Goal: Transaction & Acquisition: Purchase product/service

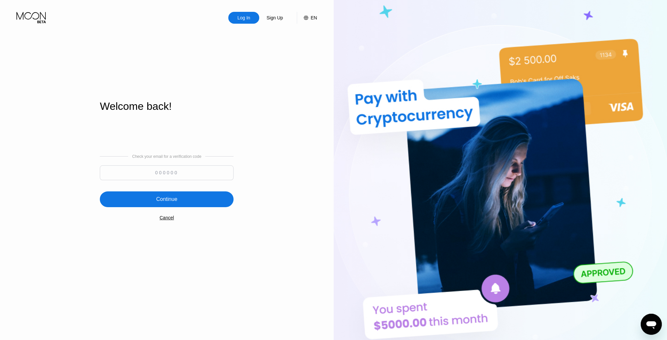
click at [202, 173] on input at bounding box center [167, 173] width 134 height 15
paste input "685283"
type input "685283"
click at [167, 198] on div "Continue" at bounding box center [166, 199] width 21 height 7
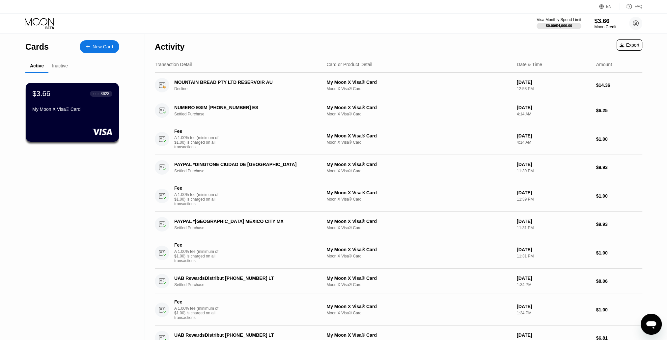
click at [599, 24] on div "$3.66" at bounding box center [605, 20] width 22 height 7
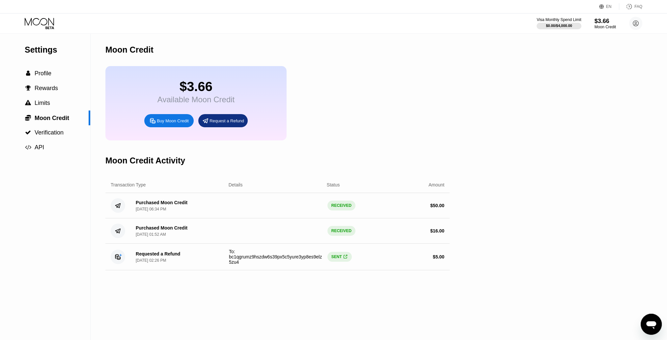
click at [437, 139] on div "$3.66 Available Moon Credit Buy Moon Credit Request a Refund" at bounding box center [277, 103] width 344 height 74
click at [434, 141] on div "$3.66 Available Moon Credit Buy Moon Credit Request a Refund" at bounding box center [277, 103] width 344 height 74
drag, startPoint x: 433, startPoint y: 147, endPoint x: 431, endPoint y: 151, distance: 4.0
click at [433, 148] on div "Moon Credit $3.66 Available Moon Credit Buy Moon Credit Request a Refund Moon C…" at bounding box center [277, 187] width 344 height 307
click at [431, 153] on div "Moon Credit Activity" at bounding box center [277, 160] width 344 height 33
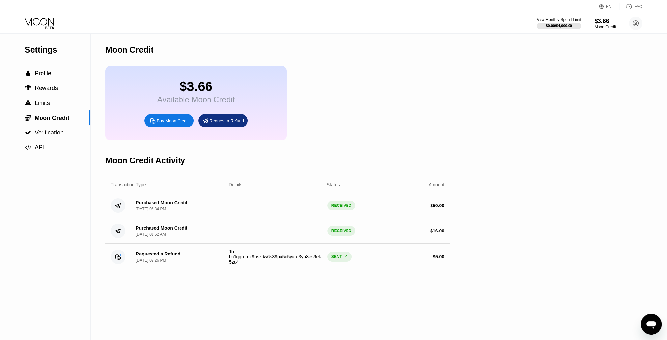
click at [431, 153] on div "Moon Credit Activity" at bounding box center [277, 160] width 344 height 33
click at [176, 124] on div "Buy Moon Credit" at bounding box center [173, 121] width 32 height 6
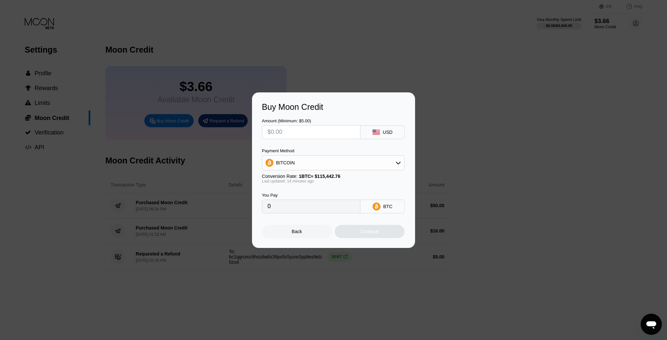
click at [329, 136] on input "text" at bounding box center [310, 132] width 87 height 13
type input "$5"
type input "0.00004332"
type input "$50"
type input "0.00043312"
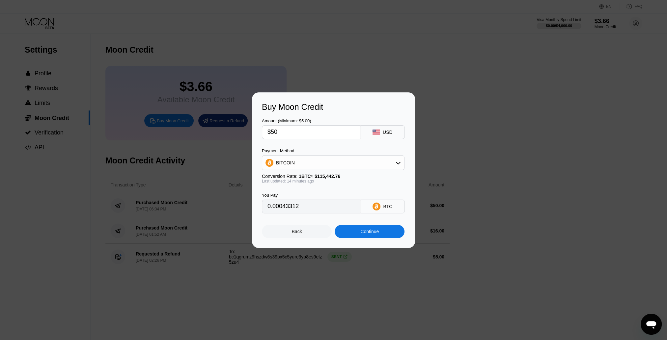
type input "$50"
click at [364, 152] on div "Payment Method" at bounding box center [333, 150] width 143 height 5
click at [367, 151] on div "Payment Method" at bounding box center [333, 150] width 143 height 5
type input "0.00043305"
click at [361, 233] on div "Continue" at bounding box center [369, 231] width 18 height 5
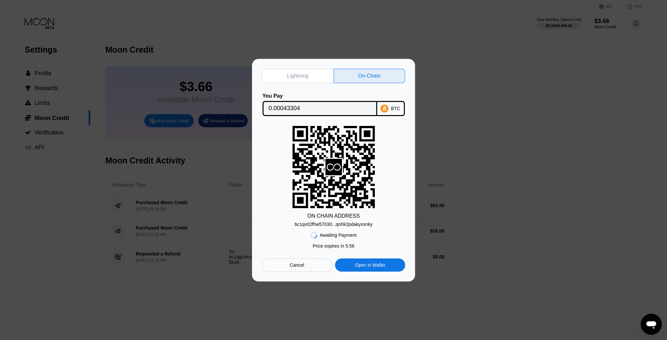
click at [343, 226] on div "bc1qv02fhw57030...qnhk2pdakyxsnky" at bounding box center [333, 224] width 78 height 5
drag, startPoint x: 343, startPoint y: 226, endPoint x: 295, endPoint y: 219, distance: 48.9
click at [295, 219] on div "ON CHAIN ADDRESS bc1qv02fhw57030...qnhk2pdakyxsnky" at bounding box center [333, 176] width 143 height 101
click at [285, 108] on input "0.00043304" at bounding box center [320, 108] width 102 height 13
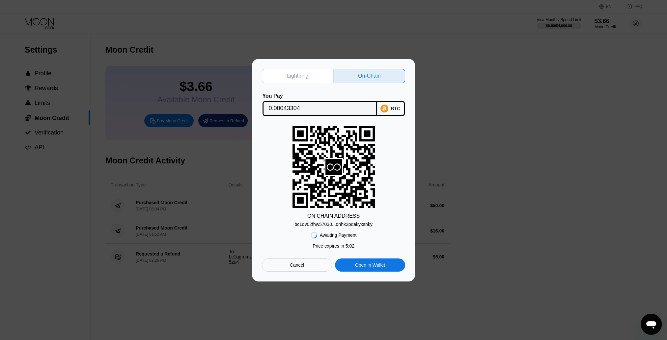
click at [285, 108] on input "0.00043304" at bounding box center [320, 108] width 102 height 13
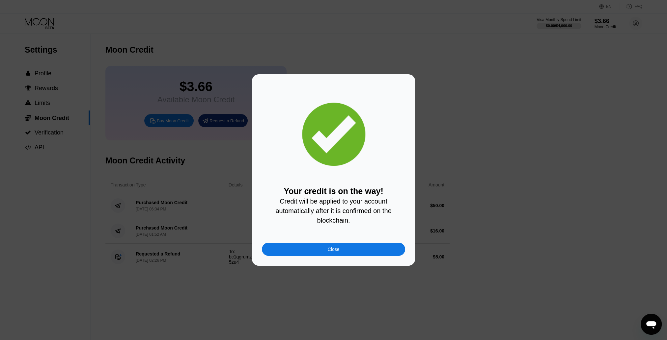
click at [340, 255] on div "Close" at bounding box center [333, 249] width 143 height 13
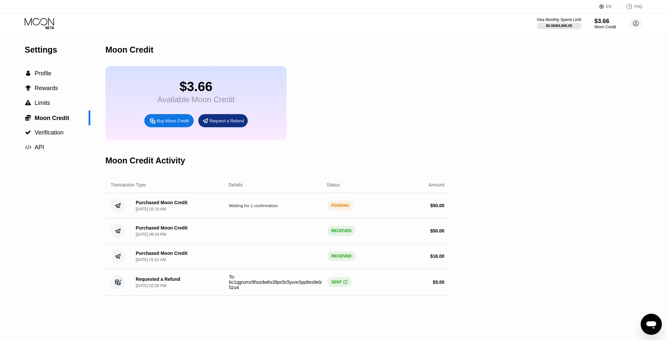
click at [314, 14] on div "Visa Monthly Spend Limit $0.00 / $4,000.00 $3.66 Moon Credit william turner wil…" at bounding box center [333, 23] width 667 height 20
click at [314, 23] on div "Visa Monthly Spend Limit $0.00 / $4,000.00 $3.66 Moon Credit william turner wil…" at bounding box center [333, 23] width 667 height 20
click at [313, 30] on div "Visa Monthly Spend Limit $0.00 / $4,000.00 $3.66 Moon Credit william turner wil…" at bounding box center [333, 23] width 667 height 20
click at [195, 89] on div "$53.67" at bounding box center [195, 86] width 77 height 15
click at [47, 27] on icon at bounding box center [40, 24] width 31 height 12
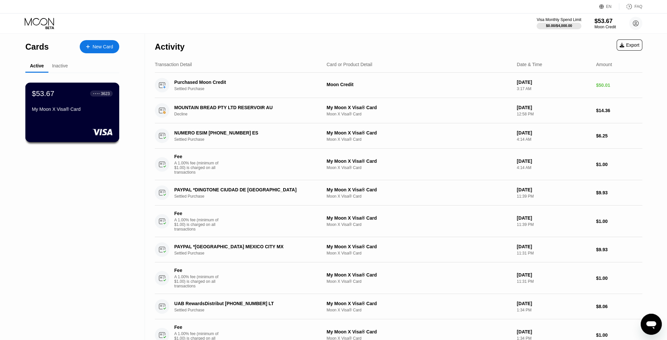
click at [84, 106] on div "$53.67 ● ● ● ● 3623 My Moon X Visa® Card" at bounding box center [72, 101] width 81 height 25
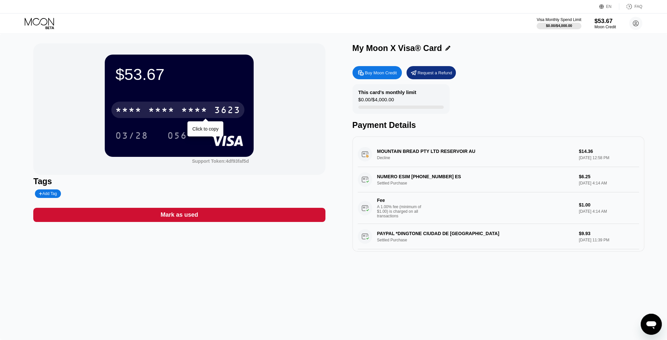
click at [157, 109] on div "* * * *" at bounding box center [161, 111] width 26 height 11
click at [157, 109] on div "6500" at bounding box center [161, 111] width 26 height 11
click at [157, 109] on div "* * * *" at bounding box center [161, 111] width 26 height 11
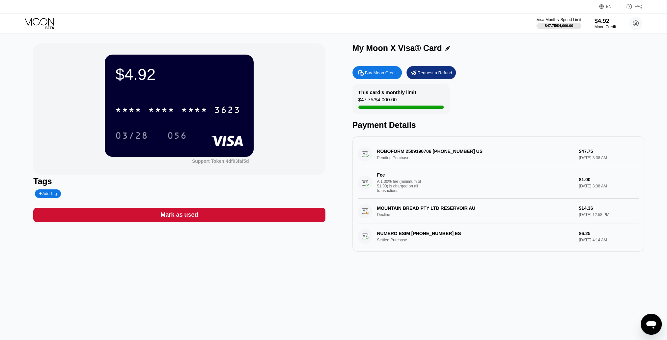
click at [545, 162] on div "ROBOFORM 2509190706 [PHONE_NUMBER] US Pending Purchase $47.75 [DATE] 3:38 AM Fe…" at bounding box center [497, 170] width 281 height 57
click at [440, 155] on div "ROBOFORM 2509190706 +17032181851 US Pending Purchase $47.75 Sep 19, 2025 3:38 A…" at bounding box center [497, 170] width 281 height 57
click at [446, 159] on div "ROBOFORM 2509190706 +17032181851 US Pending Purchase $47.75 Sep 19, 2025 3:38 A…" at bounding box center [497, 170] width 281 height 57
click at [453, 160] on div "ROBOFORM 2509190706 +17032181851 US Pending Purchase $47.75 Sep 19, 2025 3:38 A…" at bounding box center [497, 170] width 281 height 57
click at [581, 154] on div "ROBOFORM 2509190706 +17032181851 US Pending Purchase $47.75 Sep 19, 2025 3:38 A…" at bounding box center [497, 170] width 281 height 57
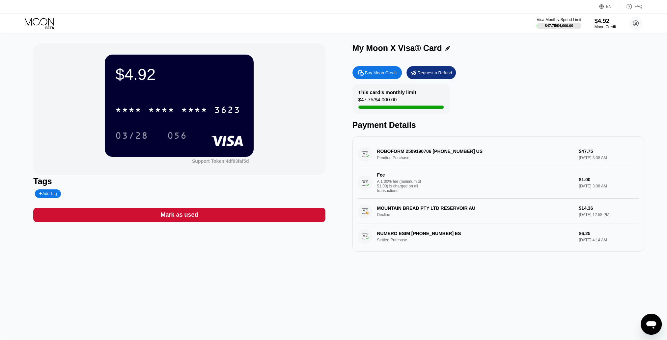
click at [414, 157] on div "ROBOFORM 2509190706 +17032181851 US Pending Purchase $47.75 Sep 19, 2025 3:38 A…" at bounding box center [497, 170] width 281 height 57
click at [364, 159] on div "ROBOFORM 2509190706 +17032181851 US Pending Purchase $47.75 Sep 19, 2025 3:38 A…" at bounding box center [497, 170] width 281 height 57
click at [393, 223] on div "MOUNTAIN BREAD PTY LTD RESERVOIR AU Decline $14.36 Sep 11, 2025 12:58 PM" at bounding box center [497, 211] width 281 height 25
click at [365, 219] on div "MOUNTAIN BREAD PTY LTD RESERVOIR AU Decline $14.36 Sep 11, 2025 12:58 PM" at bounding box center [497, 211] width 281 height 25
click at [377, 219] on div "MOUNTAIN BREAD PTY LTD RESERVOIR AU Decline $14.36 Sep 11, 2025 12:58 PM" at bounding box center [497, 211] width 281 height 25
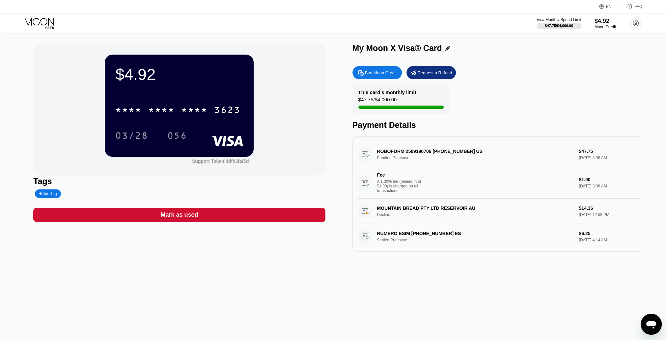
drag, startPoint x: 503, startPoint y: 111, endPoint x: 503, endPoint y: 117, distance: 5.9
click at [503, 112] on div "This card’s monthly limit $47.75 / $4,000.00 Payment Details" at bounding box center [498, 107] width 292 height 46
click at [503, 120] on div "This card’s monthly limit $47.75 / $4,000.00 Payment Details" at bounding box center [498, 107] width 292 height 46
click at [501, 126] on div "Payment Details" at bounding box center [498, 125] width 292 height 10
click at [499, 130] on div "Payment Details" at bounding box center [498, 125] width 292 height 10
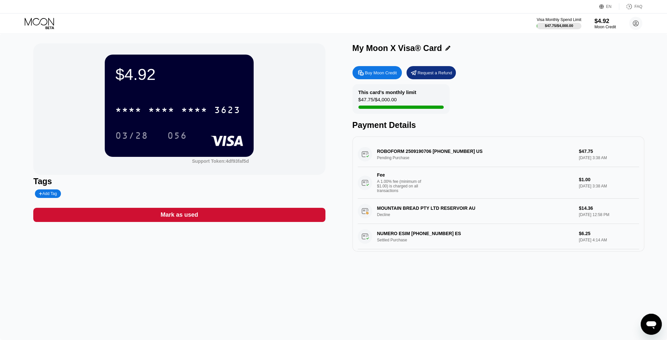
click at [498, 134] on div "Buy Moon Credit Request a Refund This card’s monthly limit $47.75 / $4,000.00 P…" at bounding box center [498, 157] width 292 height 189
click at [495, 137] on div "Buy Moon Credit Request a Refund This card’s monthly limit $47.75 / $4,000.00 P…" at bounding box center [498, 157] width 292 height 189
click at [633, 22] on circle at bounding box center [635, 23] width 13 height 13
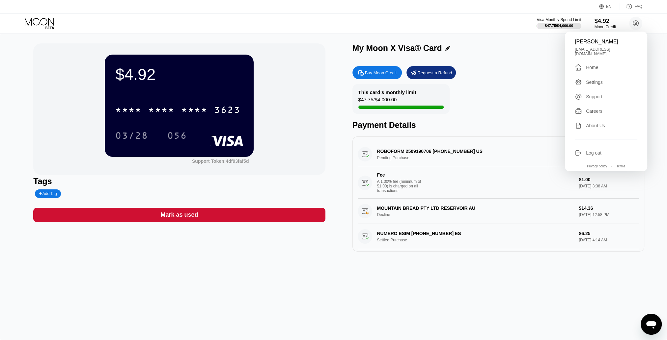
click at [591, 150] on div "Log out" at bounding box center [593, 152] width 15 height 5
click at [482, 30] on div "Visa Monthly Spend Limit $47.75 / $4,000.00 $4.92 Moon Credit william turner wi…" at bounding box center [333, 23] width 667 height 20
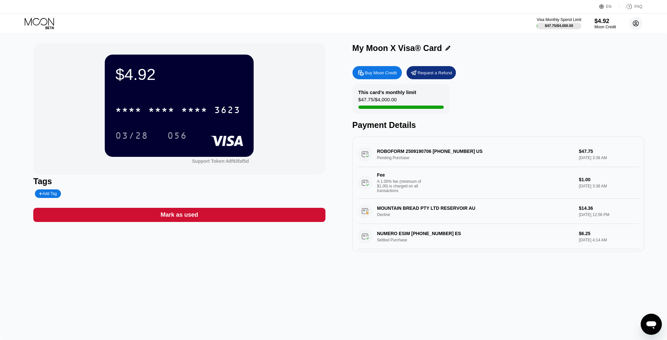
click at [634, 23] on circle at bounding box center [635, 23] width 13 height 13
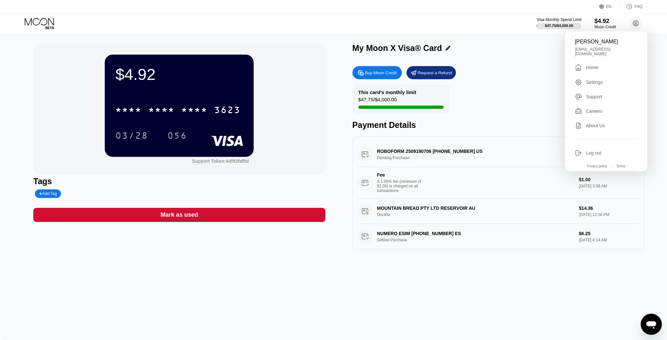
click at [595, 152] on div "Log out" at bounding box center [593, 152] width 15 height 5
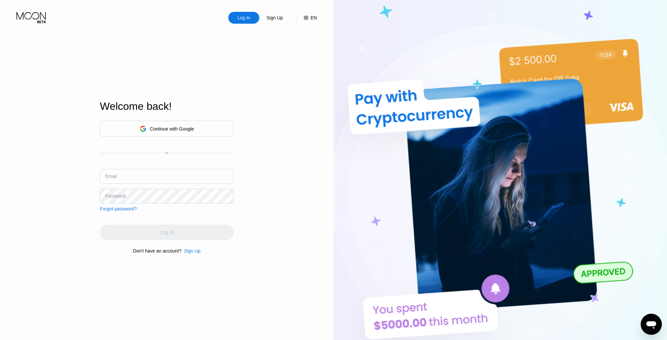
click at [183, 28] on div "Welcome back! Continue with Google or Email Password Forgot password? Log In Do…" at bounding box center [167, 177] width 134 height 374
drag, startPoint x: 196, startPoint y: 31, endPoint x: 192, endPoint y: 27, distance: 5.8
click at [196, 32] on div "Welcome back! Continue with Google or Email Password Forgot password? Log In Do…" at bounding box center [167, 177] width 134 height 374
